Goal: Navigation & Orientation: Understand site structure

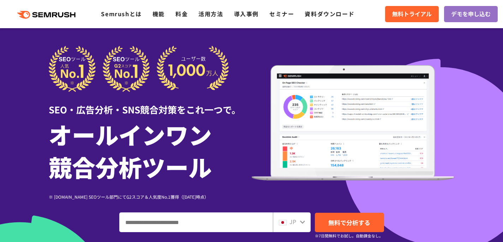
scroll to position [35, 0]
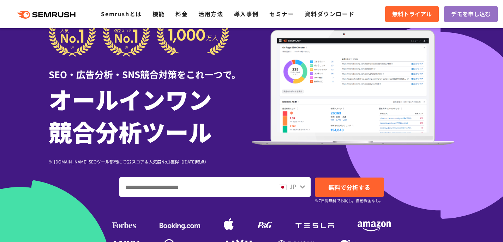
click at [299, 187] on icon at bounding box center [302, 187] width 6 height 6
click at [301, 185] on icon at bounding box center [302, 187] width 6 height 6
click at [287, 187] on div "JP" at bounding box center [290, 186] width 23 height 9
click at [304, 187] on icon at bounding box center [302, 187] width 5 height 3
click at [294, 187] on span "JP" at bounding box center [292, 186] width 7 height 8
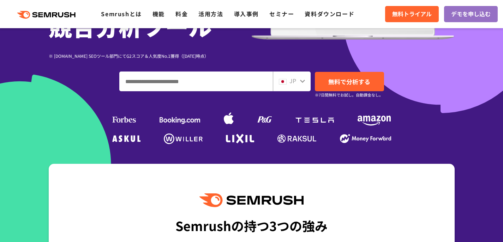
scroll to position [71, 0]
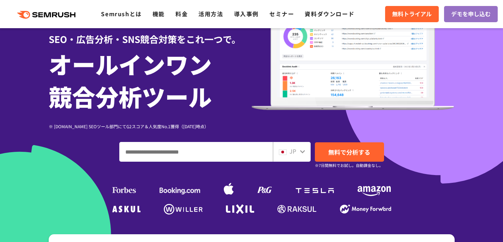
click at [303, 152] on icon at bounding box center [302, 151] width 5 height 3
click at [285, 152] on img at bounding box center [283, 153] width 8 height 6
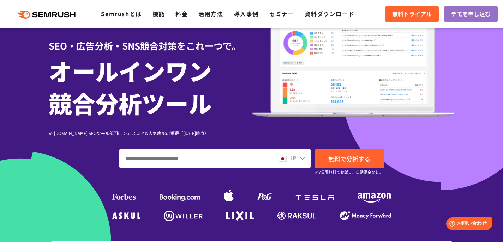
scroll to position [55, 0]
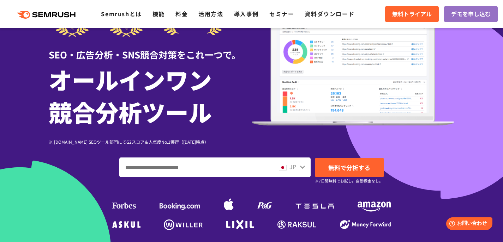
click at [303, 169] on icon at bounding box center [302, 167] width 6 height 6
click at [303, 166] on icon at bounding box center [302, 167] width 6 height 6
click at [289, 164] on span "JP" at bounding box center [292, 167] width 7 height 8
click at [285, 166] on img at bounding box center [283, 168] width 8 height 6
click at [285, 167] on img at bounding box center [283, 168] width 8 height 6
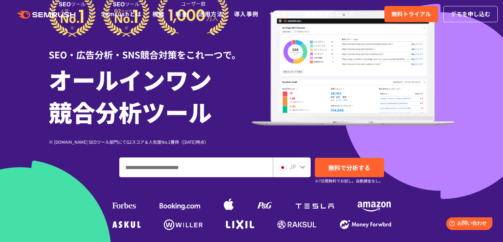
scroll to position [0, 0]
